Goal: Information Seeking & Learning: Learn about a topic

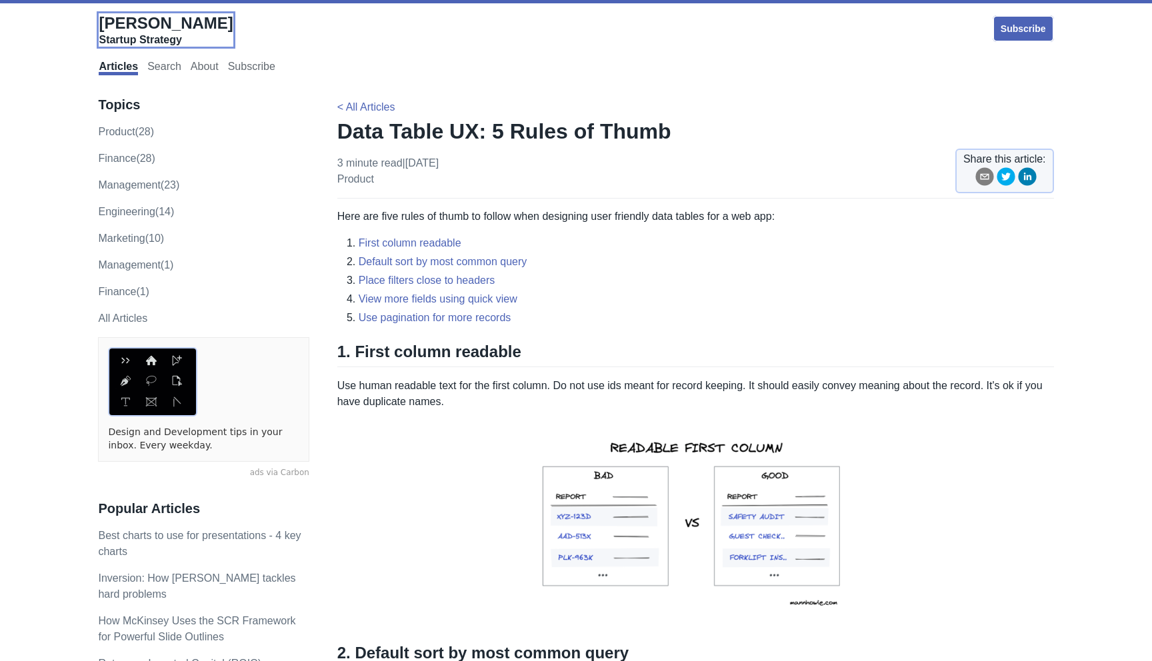
click at [155, 19] on span "[PERSON_NAME]" at bounding box center [166, 23] width 134 height 18
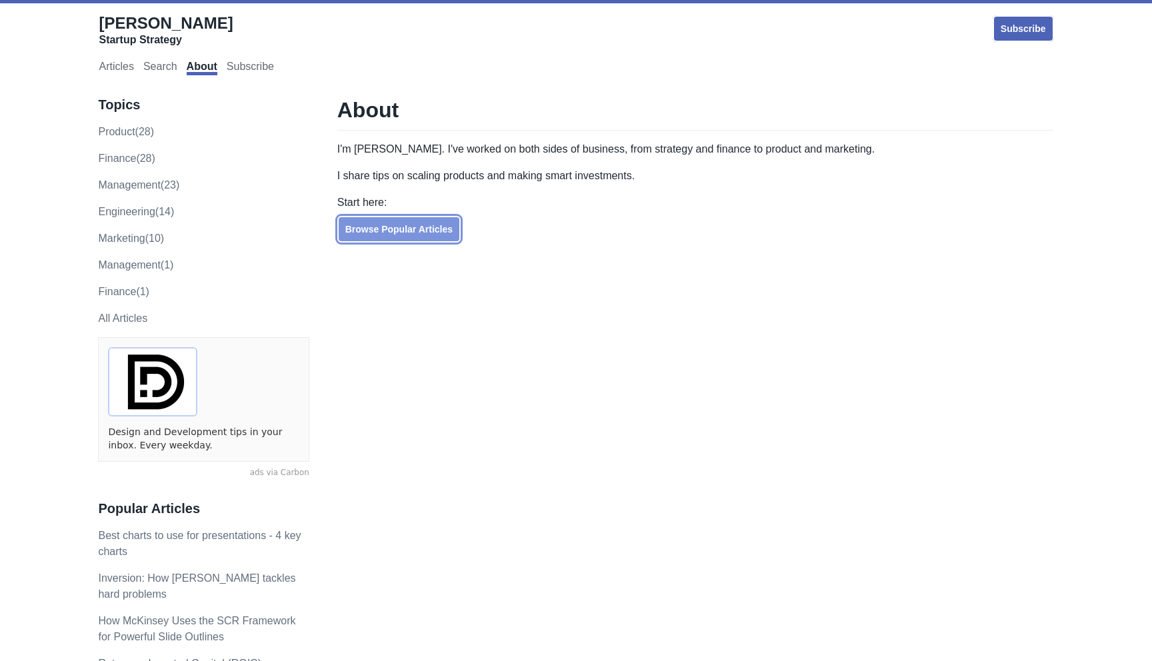
click at [360, 225] on link "Browse Popular Articles" at bounding box center [398, 229] width 123 height 27
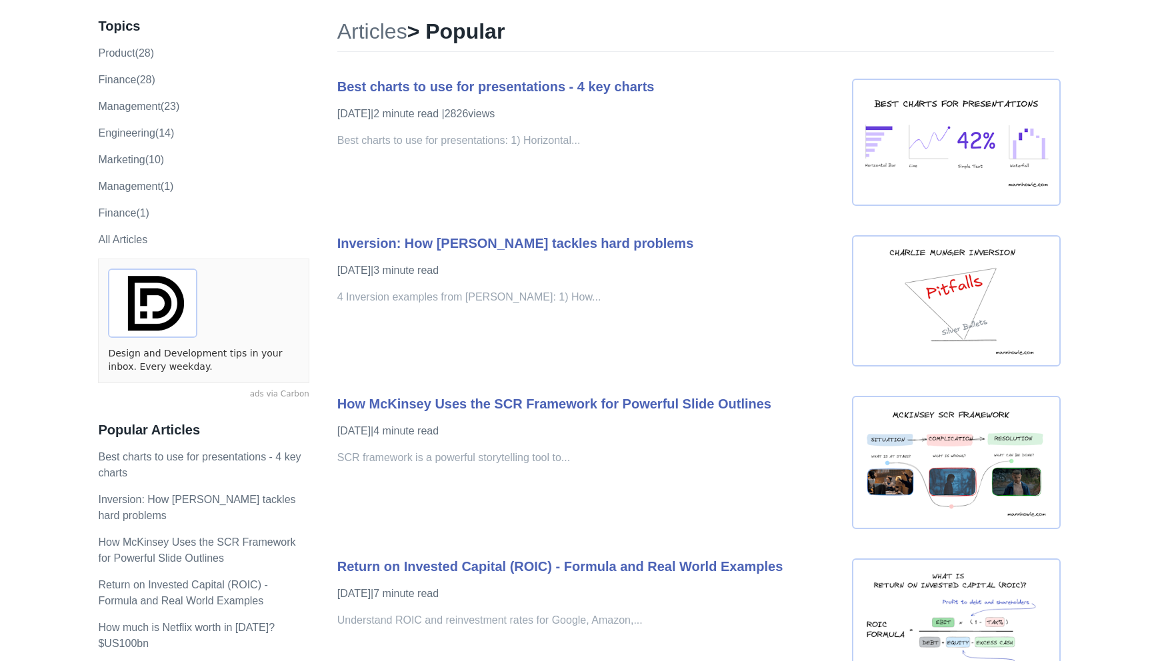
scroll to position [85, 0]
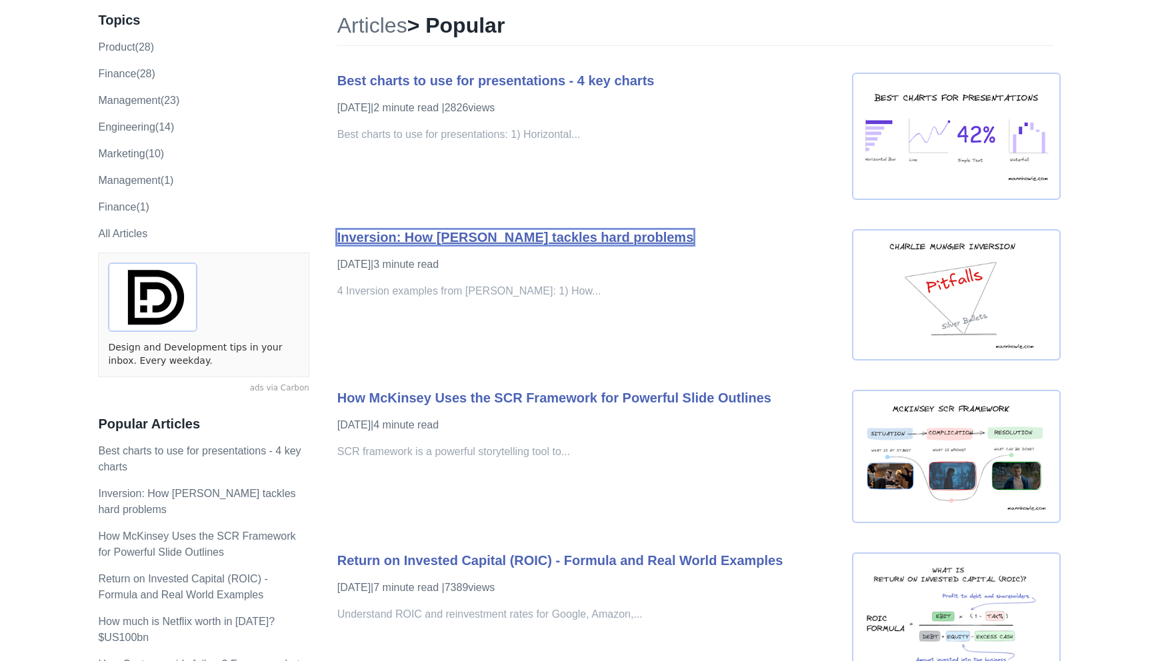
click at [351, 237] on link "Inversion: How [PERSON_NAME] tackles hard problems" at bounding box center [515, 237] width 357 height 15
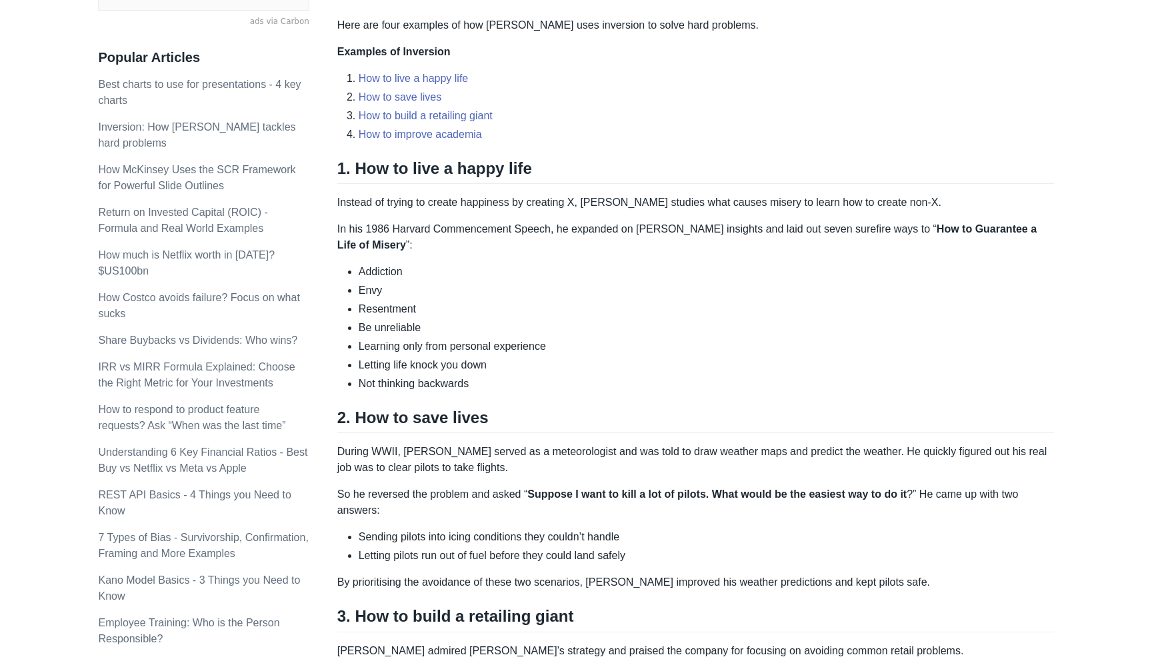
scroll to position [464, 0]
